Goal: Information Seeking & Learning: Learn about a topic

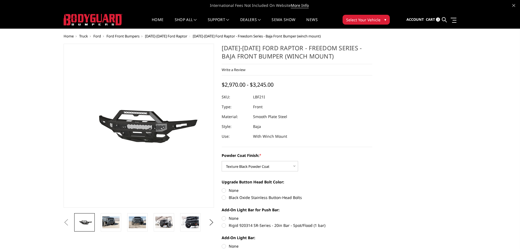
select select "2766"
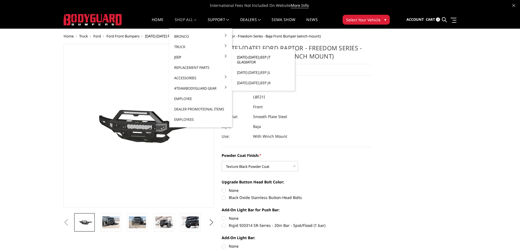
click at [261, 56] on link "[DATE]-[DATE] Jeep JT Gladiator" at bounding box center [263, 59] width 58 height 15
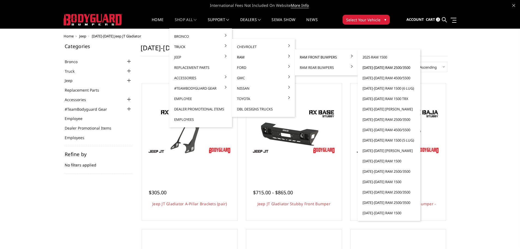
click at [379, 67] on link "[DATE]-[DATE] Ram 2500/3500" at bounding box center [389, 67] width 58 height 10
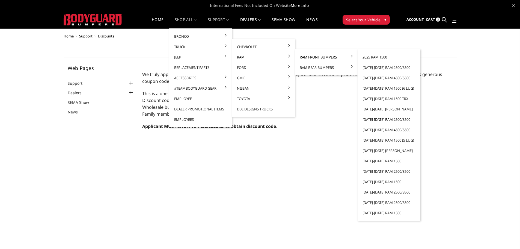
click at [379, 120] on link "[DATE]-[DATE] Ram 2500/3500" at bounding box center [389, 119] width 58 height 10
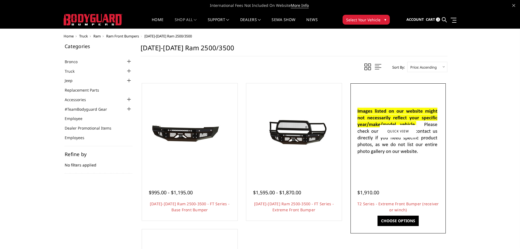
click at [393, 150] on img at bounding box center [397, 130] width 87 height 59
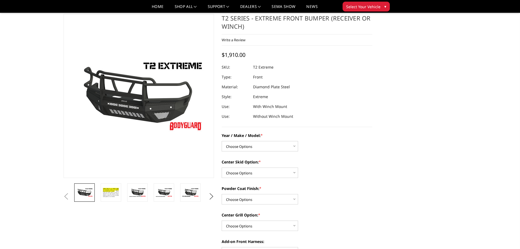
scroll to position [27, 0]
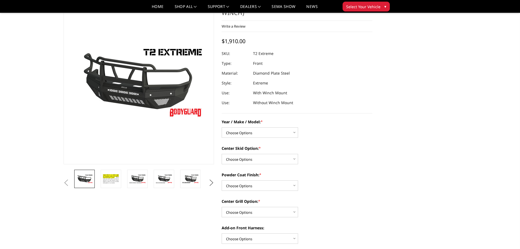
click at [210, 183] on button "Next" at bounding box center [211, 182] width 8 height 8
click at [189, 182] on img at bounding box center [190, 180] width 17 height 19
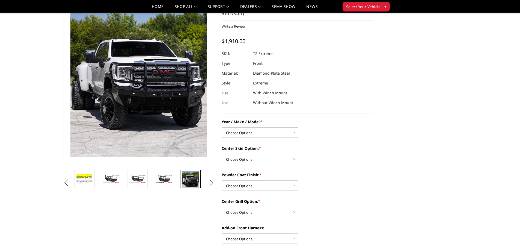
click at [209, 183] on button "Next" at bounding box center [211, 182] width 8 height 8
click at [211, 180] on button "Next" at bounding box center [211, 182] width 8 height 8
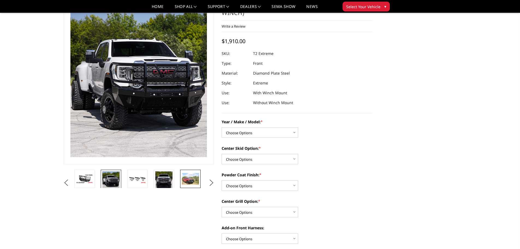
click at [189, 179] on img at bounding box center [190, 178] width 17 height 11
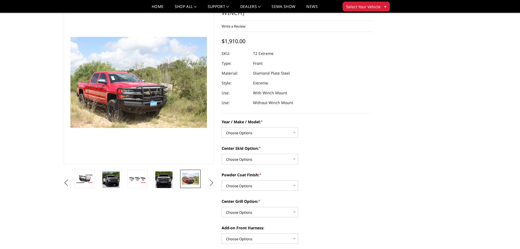
click at [212, 181] on button "Next" at bounding box center [211, 182] width 8 height 8
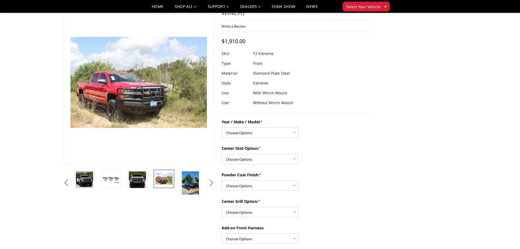
click at [212, 181] on button "Next" at bounding box center [211, 182] width 8 height 8
click at [190, 182] on img at bounding box center [190, 182] width 17 height 23
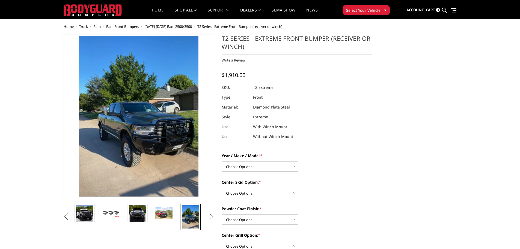
scroll to position [0, 0]
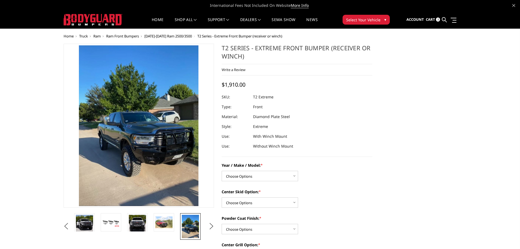
click at [156, 36] on span "[DATE]-[DATE] Ram 2500/3500" at bounding box center [167, 36] width 47 height 5
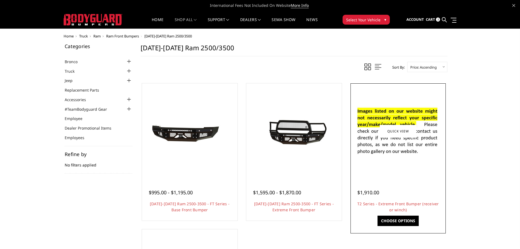
click at [395, 150] on img at bounding box center [397, 130] width 87 height 59
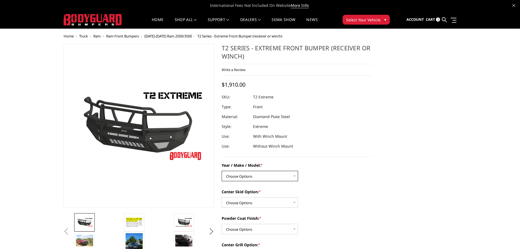
click at [289, 175] on select "Choose Options Chevrolet 19-21 1500 Chevrolet 15-19 2500 / 3500 Chevrolet 20-23…" at bounding box center [260, 176] width 76 height 10
click at [287, 202] on select "Choose Options Standard center skid plate (included) Receiver tube Winch mount …" at bounding box center [260, 202] width 76 height 10
select select "626"
click at [222, 197] on select "Choose Options Standard center skid plate (included) Receiver tube Winch mount …" at bounding box center [260, 202] width 76 height 10
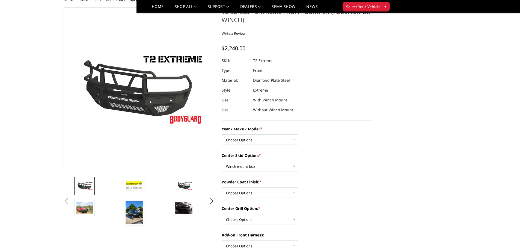
scroll to position [55, 0]
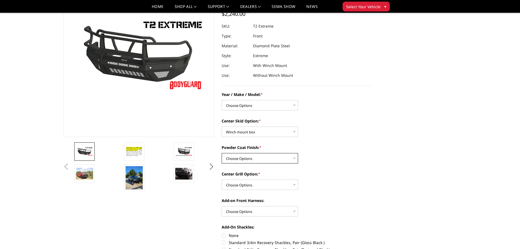
click at [286, 160] on select "Choose Options Bare metal Gloss Black Powder Coat Texture Black Powder Coat" at bounding box center [260, 158] width 76 height 10
select select "668"
click at [222, 153] on select "Choose Options Bare metal Gloss Black Powder Coat Texture Black Powder Coat" at bounding box center [260, 158] width 76 height 10
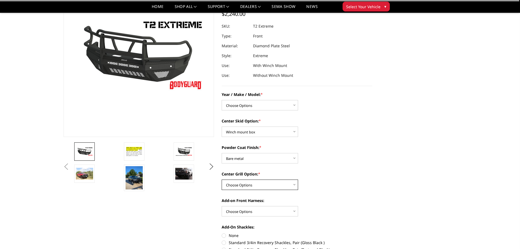
click at [281, 186] on select "Choose Options Add expanded metal in center grill Decline this option" at bounding box center [260, 184] width 76 height 10
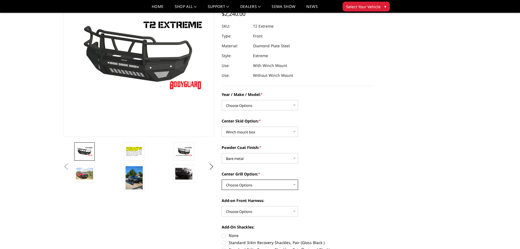
select select "1081"
click at [222, 179] on select "Choose Options Add expanded metal in center grill Decline this option" at bounding box center [260, 184] width 76 height 10
click at [284, 212] on select "Choose Options WITH front camera harness WITHOUT front camera harness" at bounding box center [260, 211] width 76 height 10
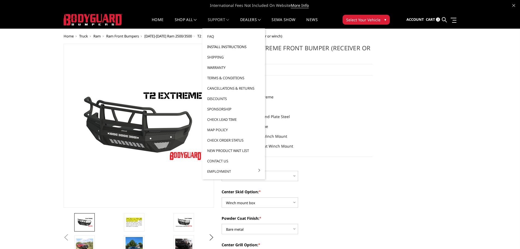
click at [225, 46] on link "Install Instructions" at bounding box center [233, 46] width 58 height 10
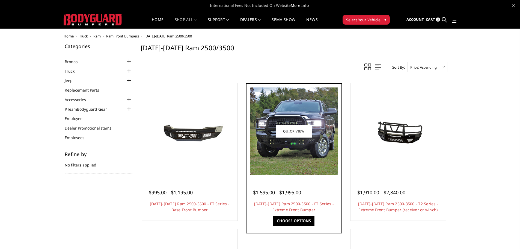
click at [288, 148] on img at bounding box center [293, 130] width 87 height 87
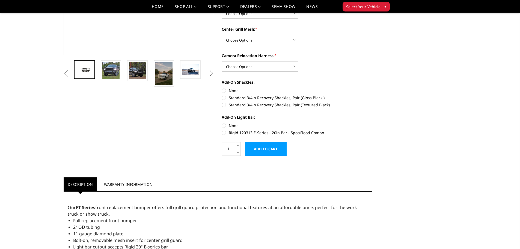
scroll to position [82, 0]
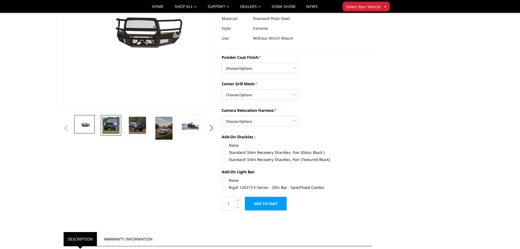
click at [110, 126] on img at bounding box center [110, 125] width 17 height 17
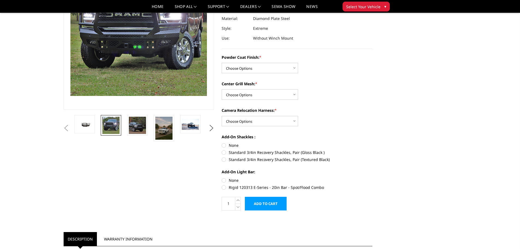
scroll to position [46, 0]
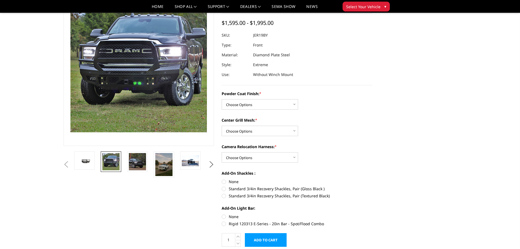
click at [162, 84] on img at bounding box center [108, 41] width 349 height 349
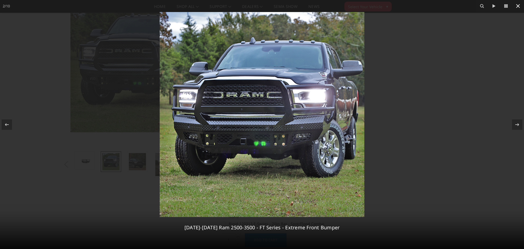
click at [517, 7] on icon at bounding box center [518, 6] width 4 height 4
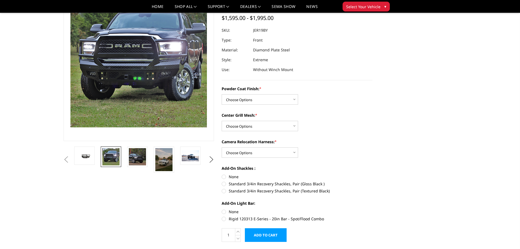
scroll to position [55, 0]
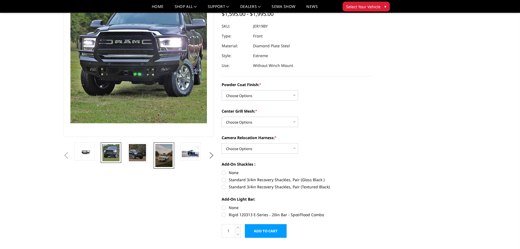
click at [160, 154] on img at bounding box center [163, 155] width 17 height 23
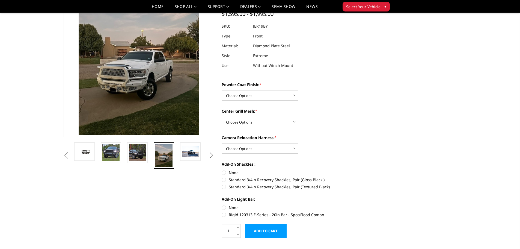
scroll to position [43, 0]
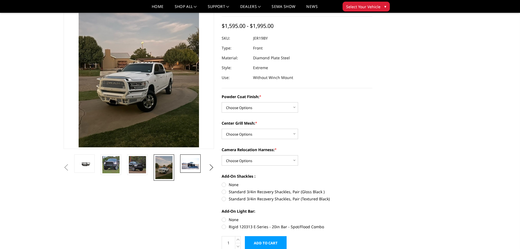
click at [193, 167] on img at bounding box center [190, 163] width 17 height 11
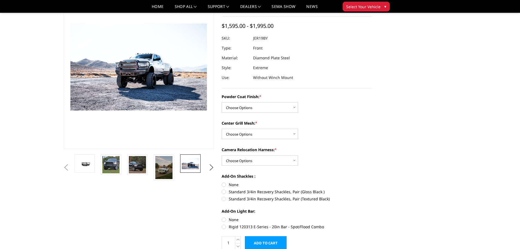
scroll to position [79, 0]
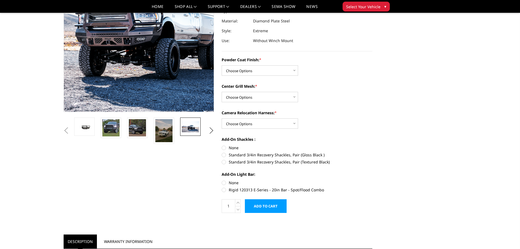
click at [142, 49] on img at bounding box center [134, 23] width 349 height 222
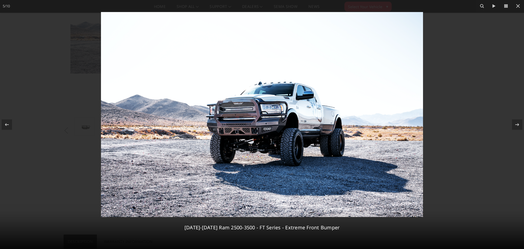
click at [268, 134] on img at bounding box center [262, 114] width 322 height 205
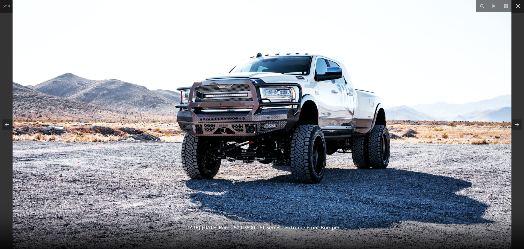
click at [268, 134] on img at bounding box center [262, 103] width 499 height 317
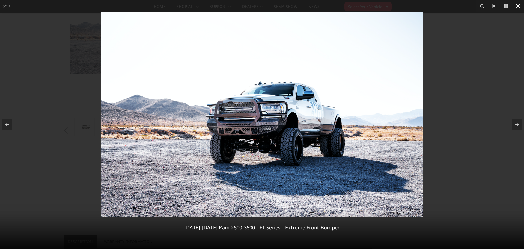
click at [517, 7] on icon at bounding box center [518, 6] width 4 height 4
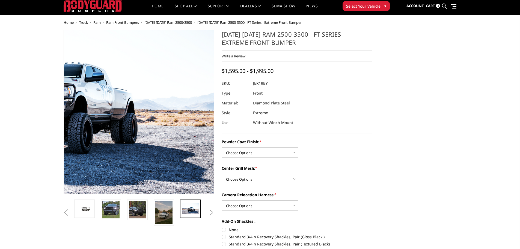
scroll to position [0, 0]
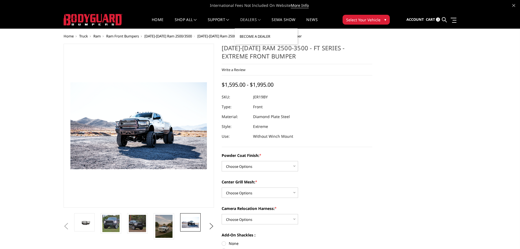
click at [252, 38] on link "Become a Dealer" at bounding box center [266, 36] width 58 height 10
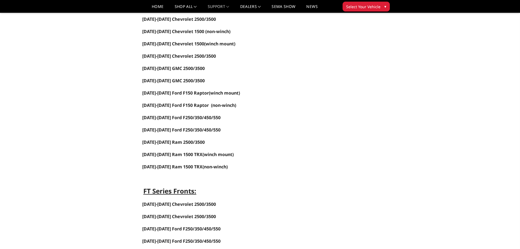
scroll to position [191, 0]
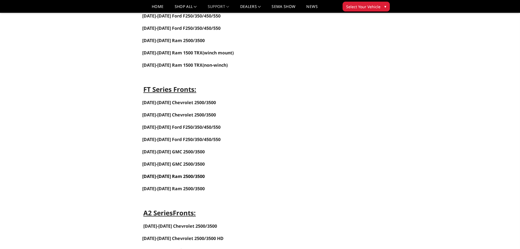
click at [163, 176] on link "[DATE]-[DATE] Ram 2500/3500" at bounding box center [173, 176] width 62 height 6
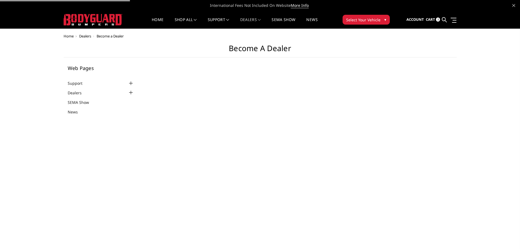
select select "US"
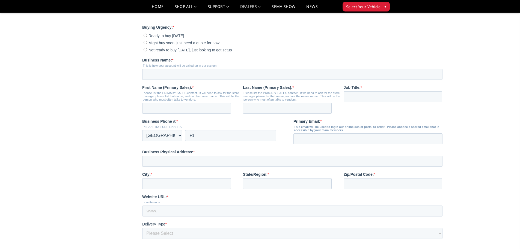
scroll to position [191, 0]
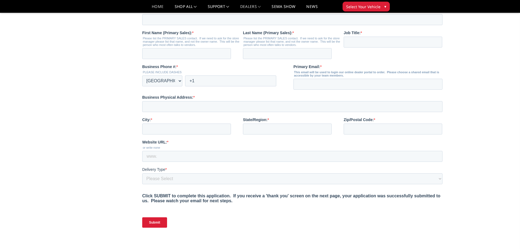
click at [152, 7] on link "Home" at bounding box center [158, 9] width 12 height 8
